Goal: Navigation & Orientation: Find specific page/section

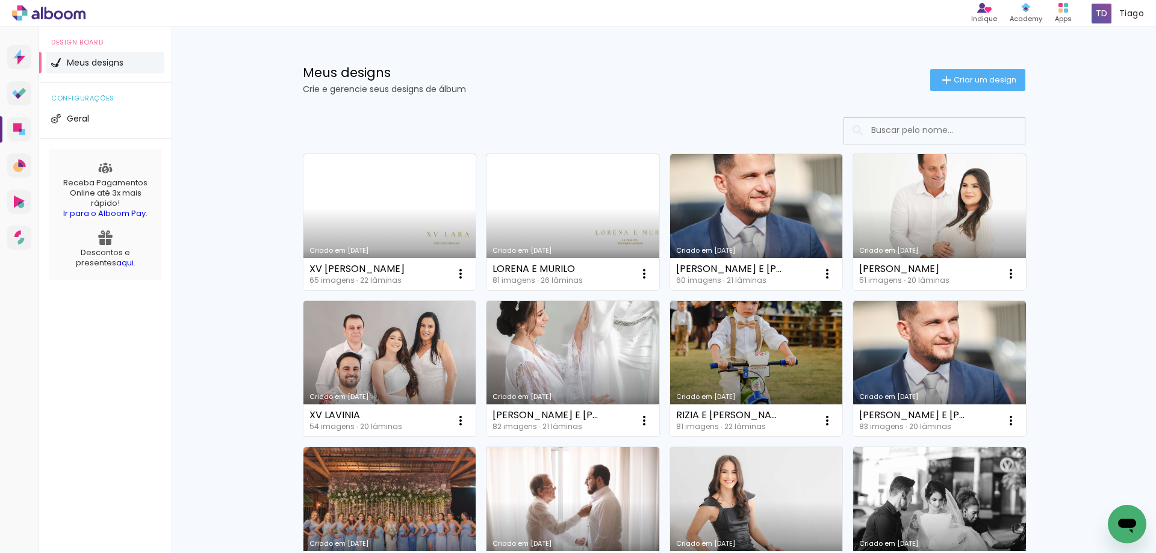
click at [20, 10] on icon at bounding box center [19, 7] width 5 height 5
click at [28, 19] on icon at bounding box center [48, 13] width 73 height 16
click at [1120, 13] on span "Tiago" at bounding box center [1131, 13] width 25 height 13
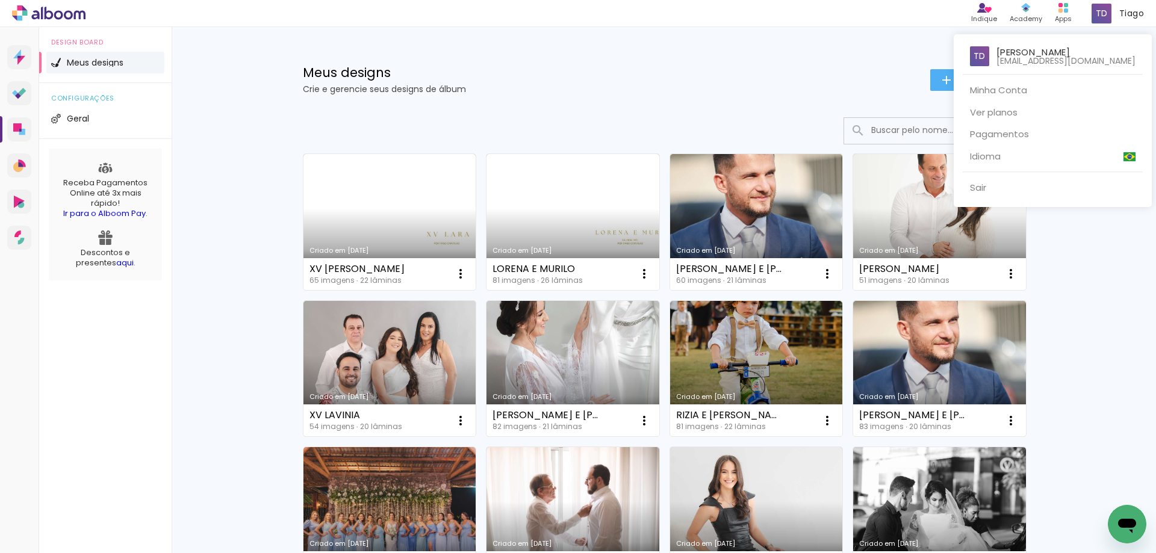
click at [778, 70] on div at bounding box center [578, 276] width 1156 height 553
